Goal: Task Accomplishment & Management: Use online tool/utility

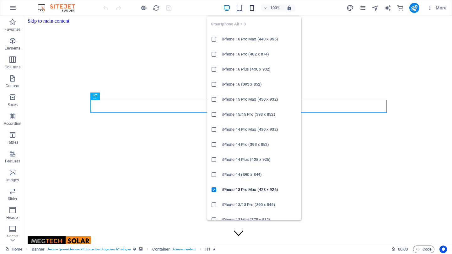
click at [251, 6] on icon "button" at bounding box center [251, 7] width 7 height 7
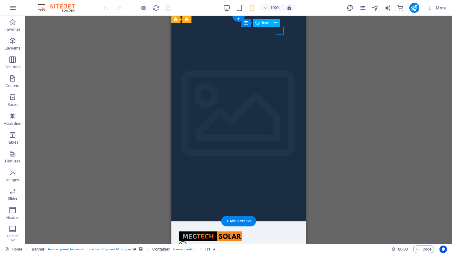
click at [280, 241] on figure at bounding box center [236, 245] width 114 height 8
select select "xMidYMid"
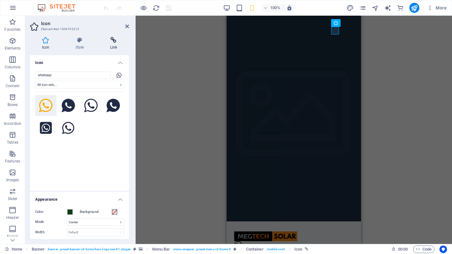
click at [110, 41] on icon at bounding box center [113, 40] width 31 height 6
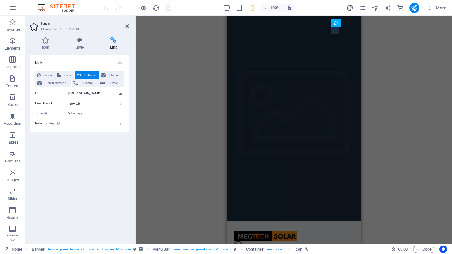
drag, startPoint x: 110, startPoint y: 95, endPoint x: 121, endPoint y: 101, distance: 12.1
click at [115, 98] on div "None Page External Element Next element Phone Email Page Home Subpage Legal Not…" at bounding box center [79, 100] width 89 height 56
type input "[URL][DOMAIN_NAME]"
click at [103, 163] on div "Link None Page External Element Next element Phone Email Page Home Subpage Lega…" at bounding box center [79, 147] width 99 height 184
click at [159, 88] on div "H1 Banner Container Banner Menu Bar Menu Container Container Icon Banner Logo" at bounding box center [294, 130] width 316 height 228
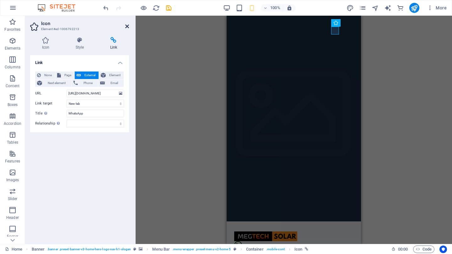
click at [127, 28] on icon at bounding box center [127, 26] width 4 height 5
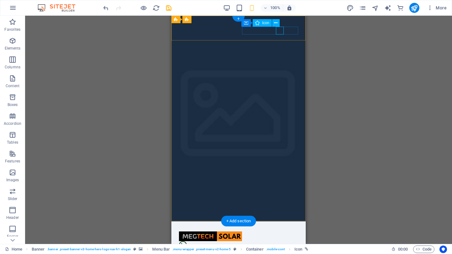
click at [278, 241] on figure at bounding box center [236, 245] width 114 height 8
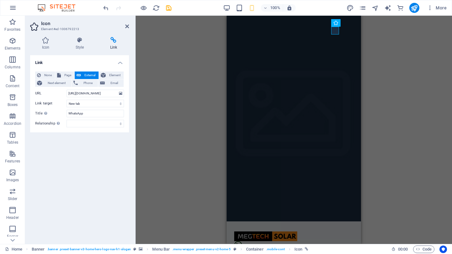
drag, startPoint x: 168, startPoint y: 91, endPoint x: 166, endPoint y: 86, distance: 5.2
click at [168, 91] on div "H1 Banner Container Banner Menu Bar Menu Container Container Icon Banner Logo" at bounding box center [294, 130] width 316 height 228
click at [126, 25] on icon at bounding box center [127, 26] width 4 height 5
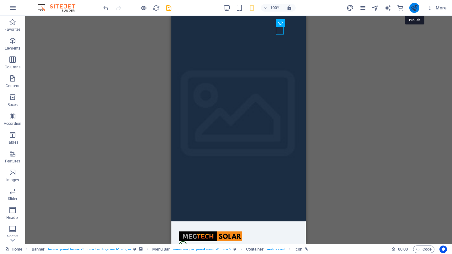
click at [414, 9] on icon "publish" at bounding box center [413, 7] width 7 height 7
